Goal: Find specific page/section: Find specific page/section

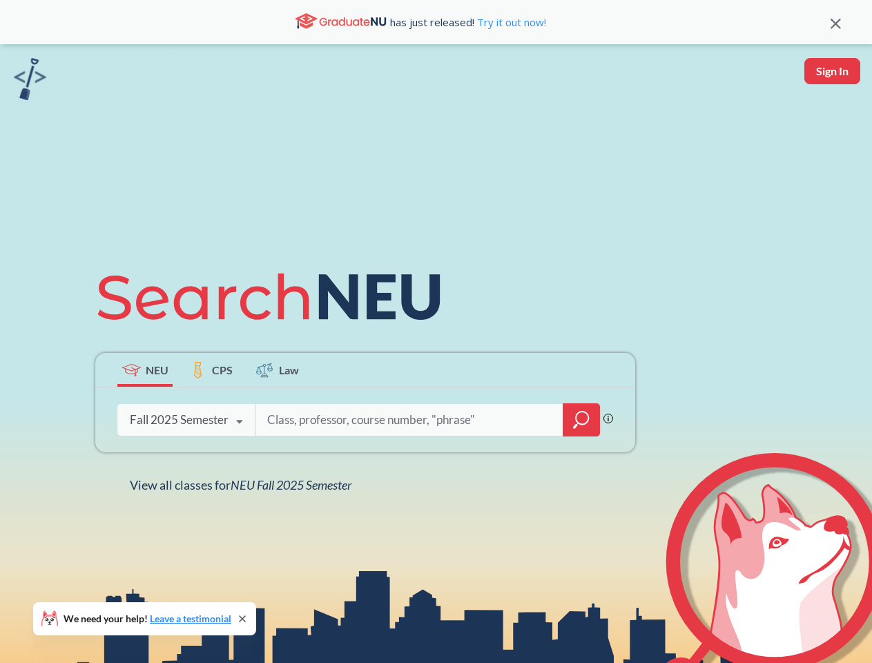
click at [435, 331] on icon at bounding box center [275, 296] width 360 height 77
click at [835, 22] on icon at bounding box center [835, 24] width 10 height 10
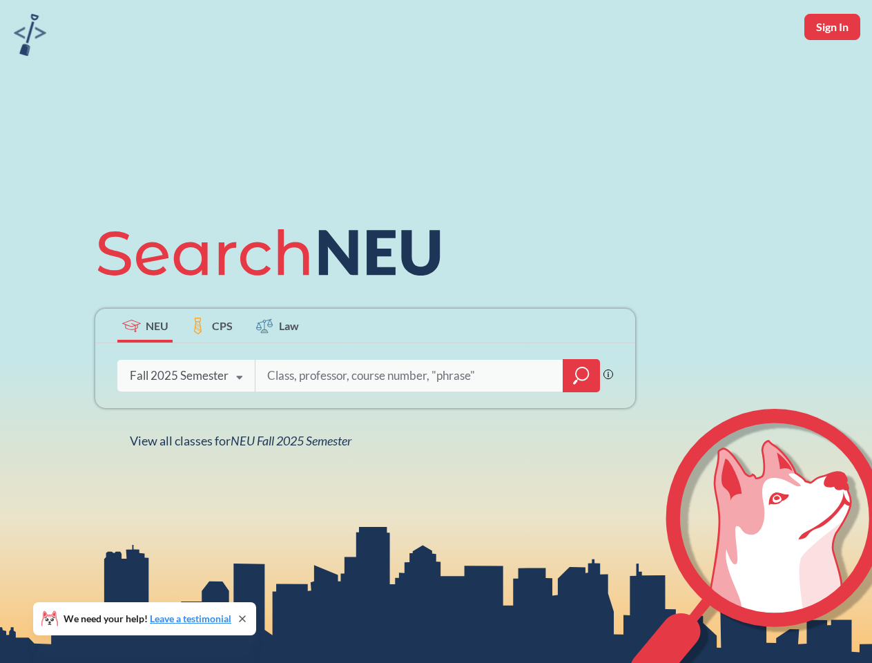
click at [832, 71] on div "NEU CPS Law Phrase search guarantees the exact search appears in the results. E…" at bounding box center [436, 331] width 872 height 663
click at [145, 369] on div "Fall 2025 Semester" at bounding box center [179, 375] width 99 height 15
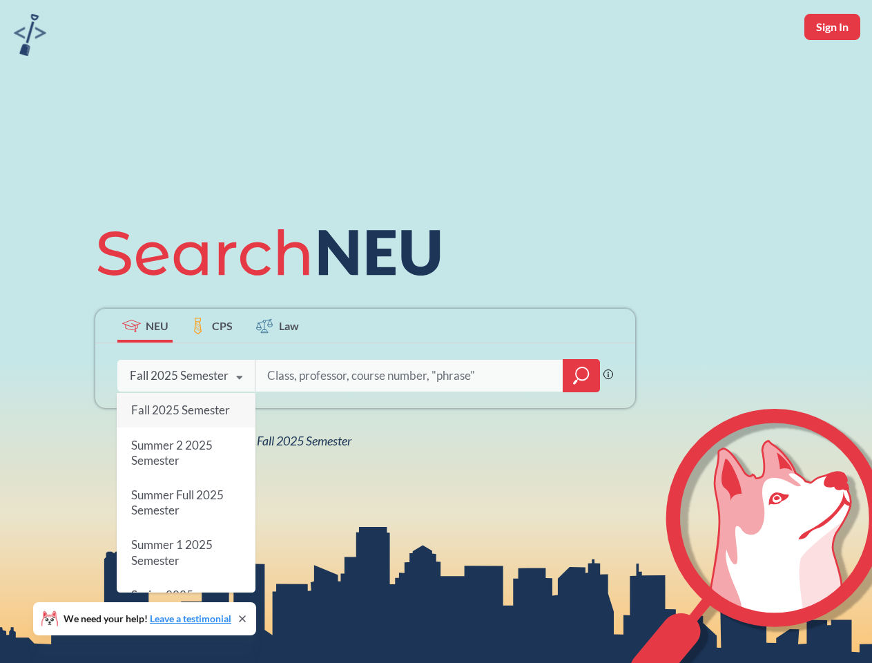
click at [211, 369] on div "Fall 2025 Semester" at bounding box center [179, 375] width 99 height 15
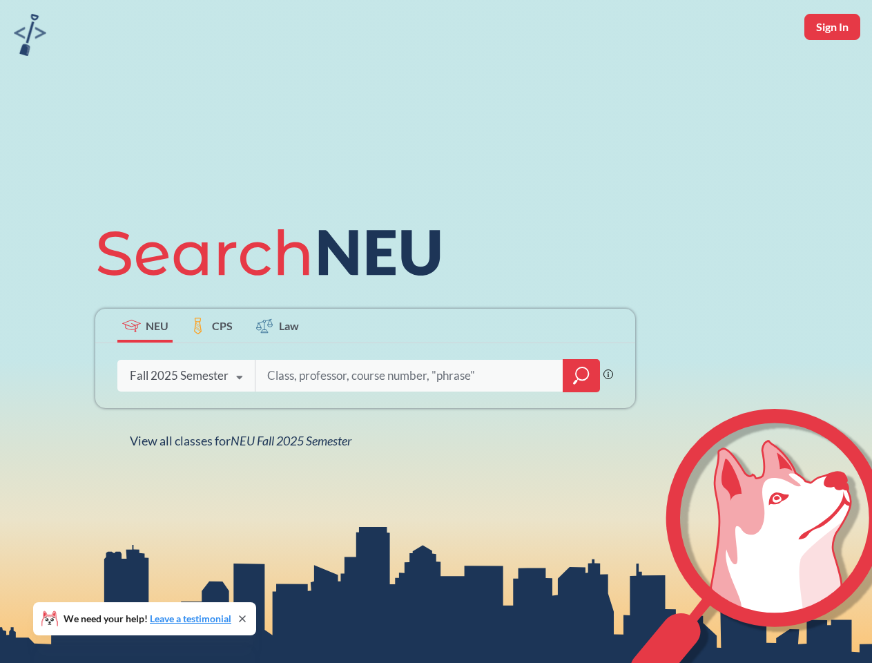
click at [277, 369] on input "search" at bounding box center [409, 375] width 287 height 29
click at [581, 420] on div "NEU CPS Law Phrase search guarantees the exact search appears in the results. E…" at bounding box center [365, 331] width 556 height 235
click at [186, 420] on div "NEU CPS Law Phrase search guarantees the exact search appears in the results. E…" at bounding box center [365, 331] width 556 height 235
click at [239, 422] on div "NEU CPS Law Phrase search guarantees the exact search appears in the results. E…" at bounding box center [365, 331] width 556 height 235
click at [244, 484] on div "NEU CPS Law Phrase search guarantees the exact search appears in the results. E…" at bounding box center [436, 331] width 872 height 663
